Goal: Task Accomplishment & Management: Manage account settings

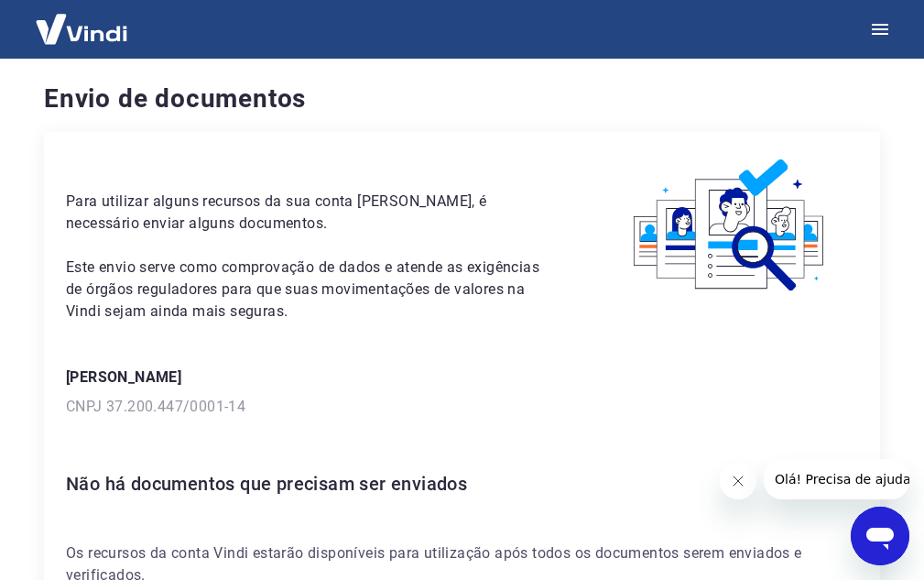
click at [112, 26] on img at bounding box center [81, 29] width 119 height 56
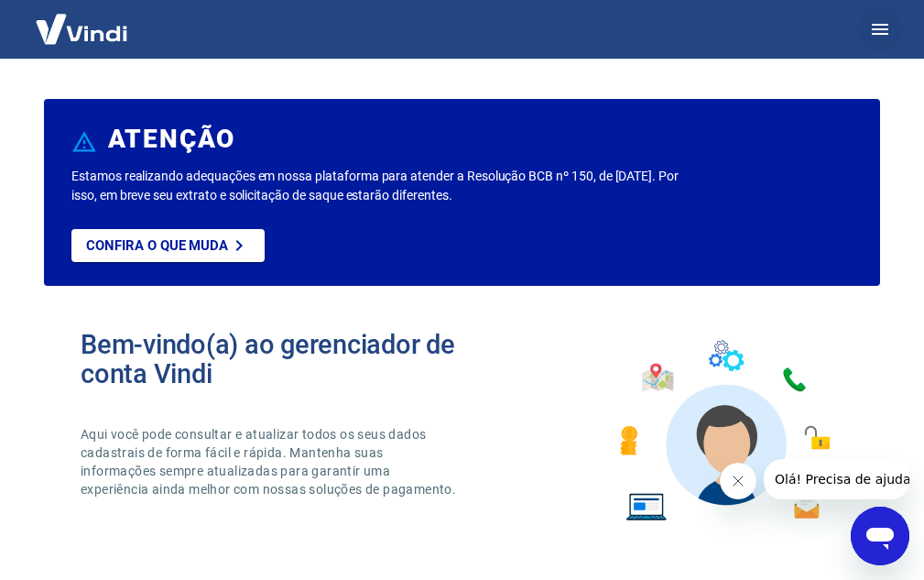
click at [870, 27] on icon "button" at bounding box center [880, 29] width 22 height 22
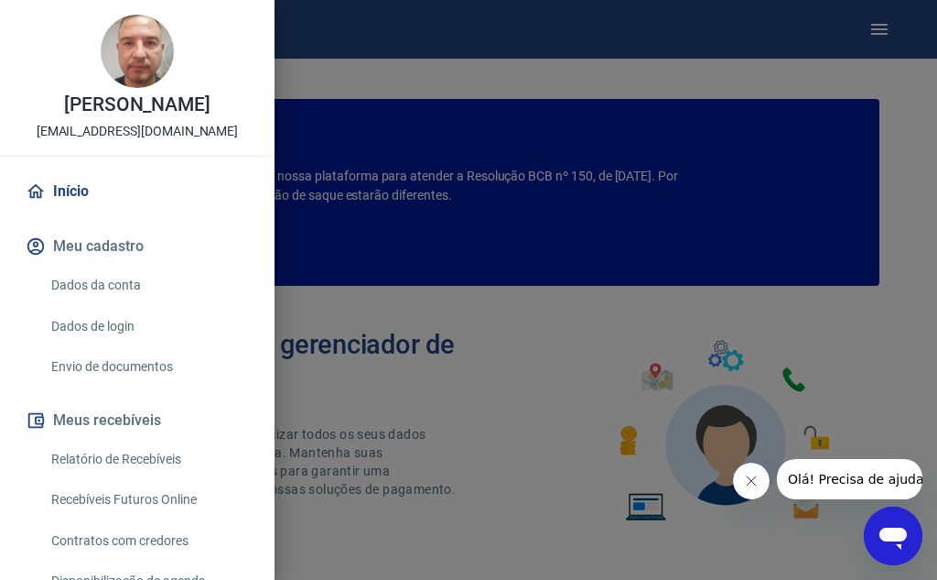
click at [137, 366] on link "Envio de documentos" at bounding box center [148, 367] width 209 height 38
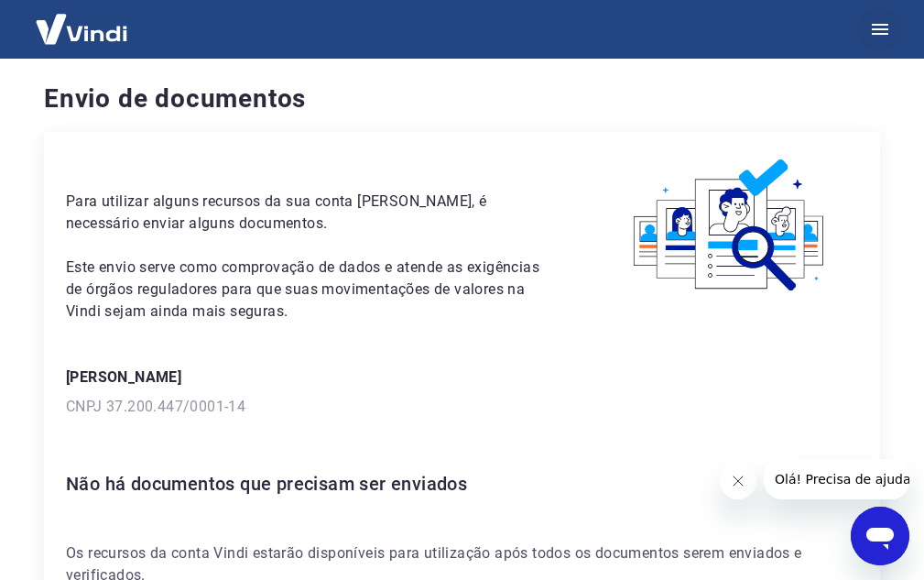
click at [894, 30] on button "button" at bounding box center [880, 29] width 44 height 44
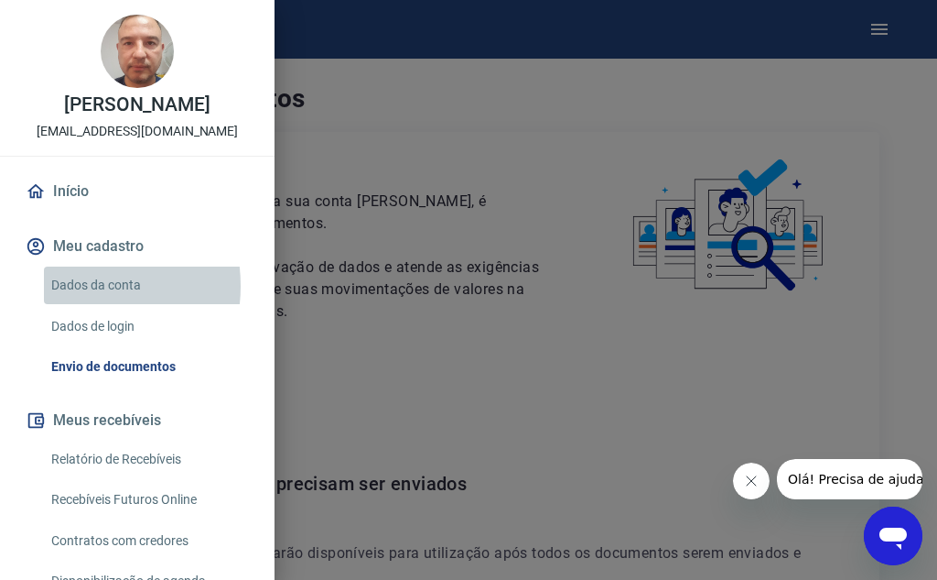
click at [63, 286] on link "Dados da conta" at bounding box center [148, 285] width 209 height 38
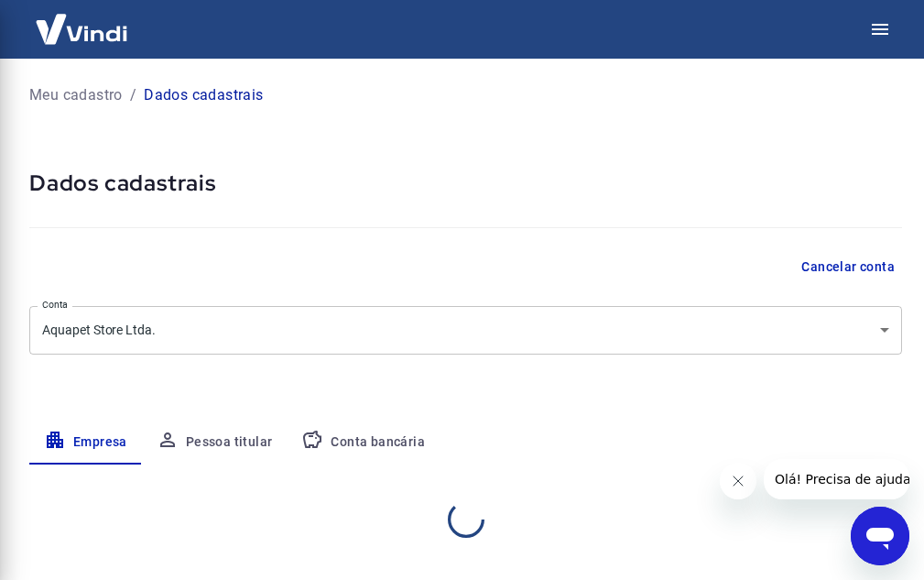
select select "RS"
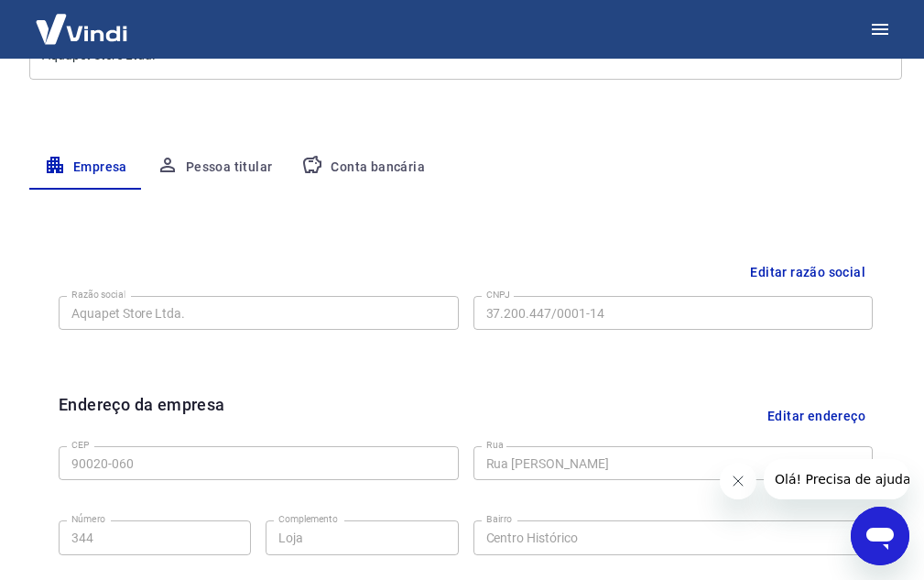
click at [369, 171] on button "Conta bancária" at bounding box center [363, 168] width 153 height 44
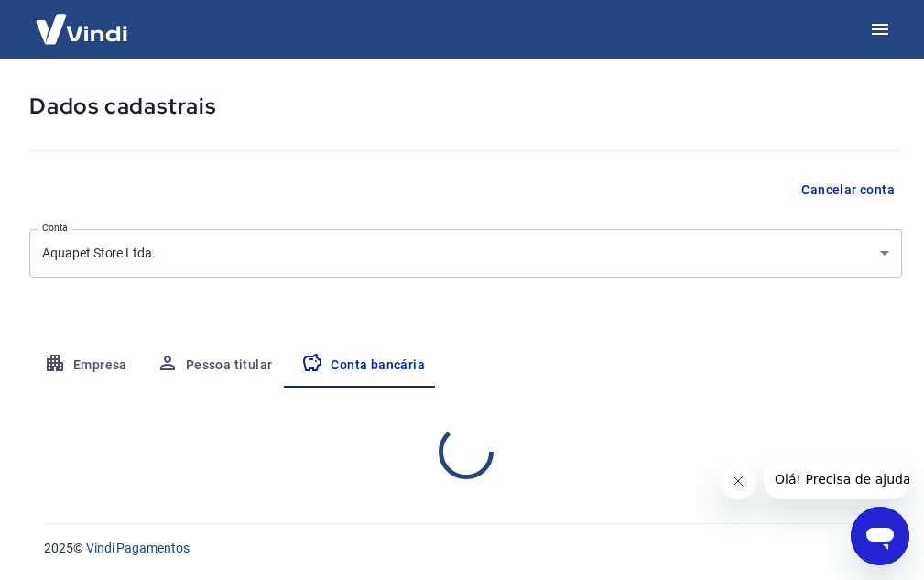
select select "1"
